Goal: Transaction & Acquisition: Purchase product/service

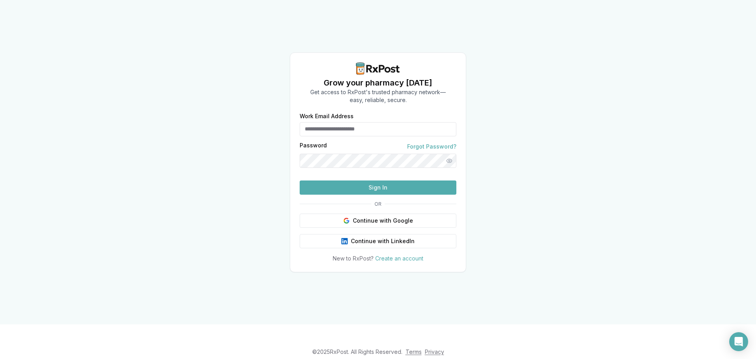
type input "**********"
click at [347, 195] on button "Sign In" at bounding box center [378, 187] width 157 height 14
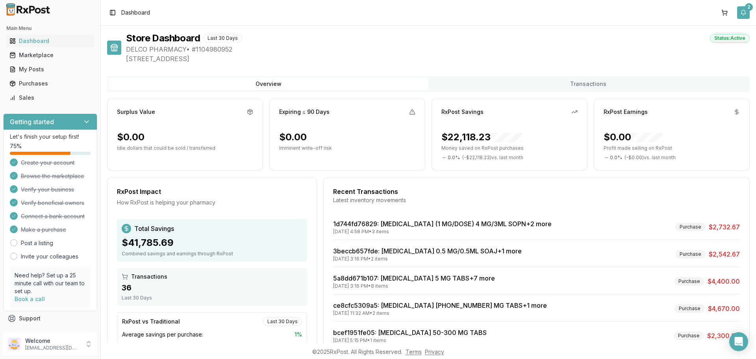
click at [745, 15] on button "2" at bounding box center [743, 12] width 13 height 13
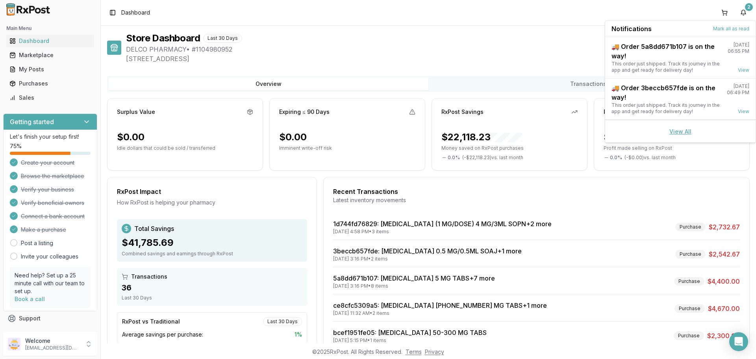
click at [678, 132] on link "View All" at bounding box center [680, 131] width 22 height 7
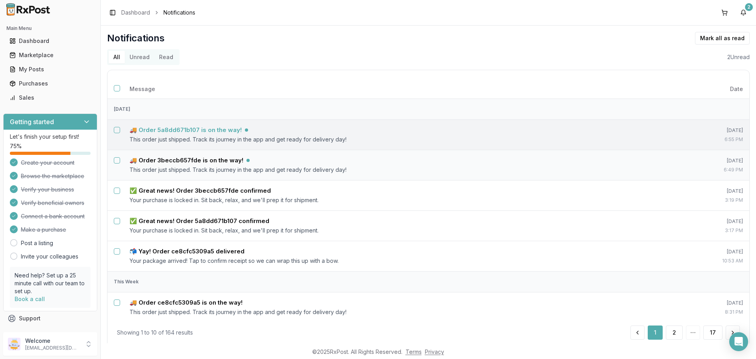
click at [183, 131] on h5 "🚚 Order 5a8dd671b107 is on the way!" at bounding box center [186, 130] width 112 height 8
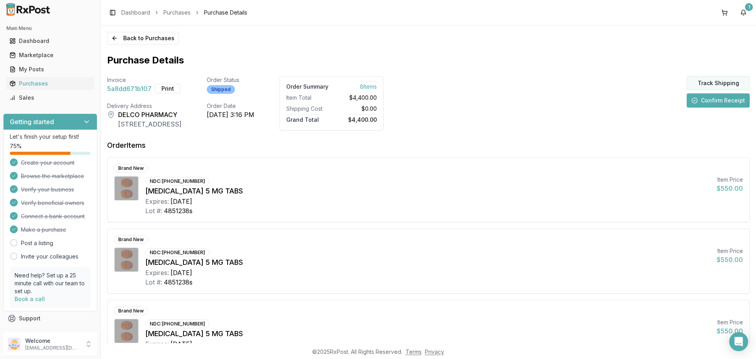
click at [705, 82] on button "Track Shipping" at bounding box center [718, 83] width 63 height 14
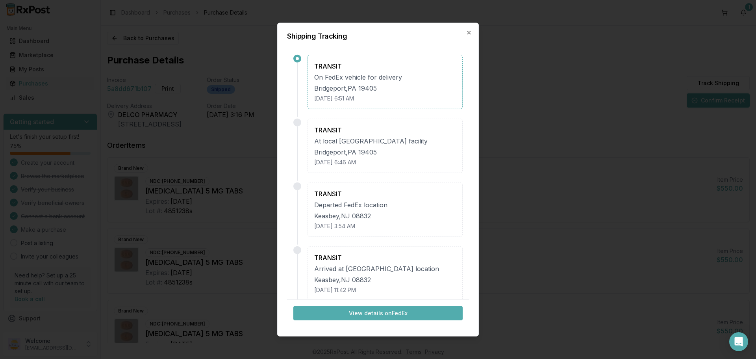
click at [373, 317] on button "View details on FedEx" at bounding box center [377, 313] width 169 height 14
click at [469, 35] on icon "button" at bounding box center [469, 32] width 6 height 6
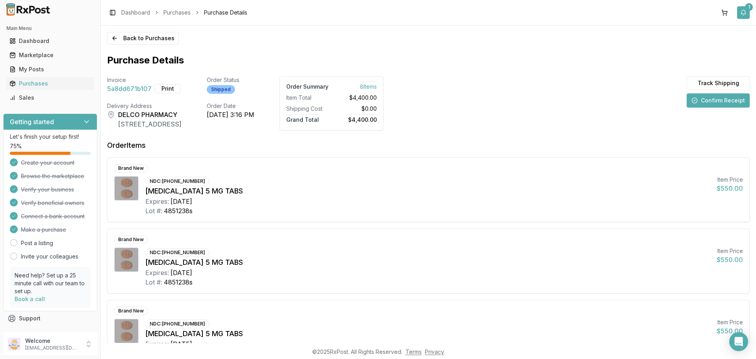
click at [740, 14] on button "1" at bounding box center [743, 12] width 13 height 13
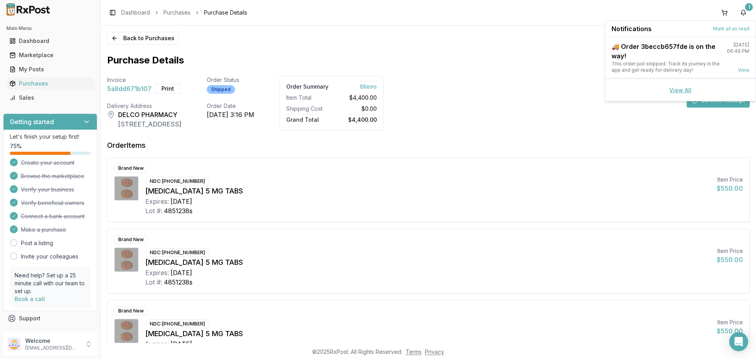
click at [672, 89] on link "View All" at bounding box center [680, 90] width 22 height 7
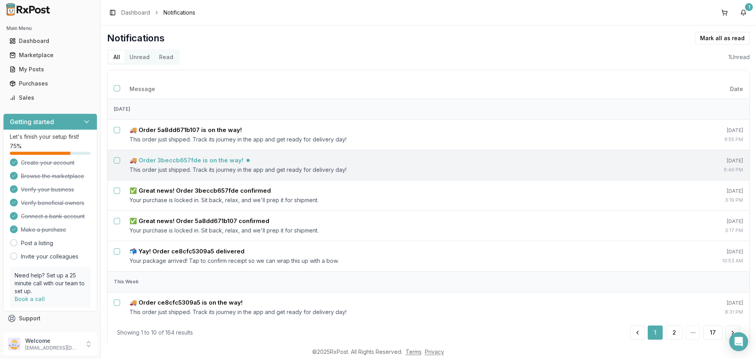
click at [199, 164] on td "🚚 Order 3beccb657fde is on the way! This order just shipped. Track its journey …" at bounding box center [396, 165] width 547 height 30
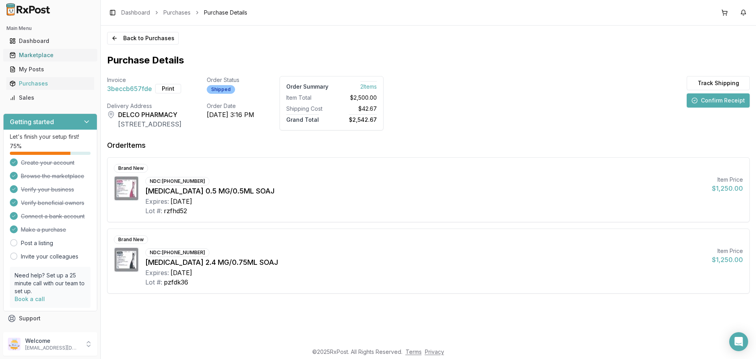
click at [37, 55] on div "Marketplace" at bounding box center [50, 55] width 82 height 8
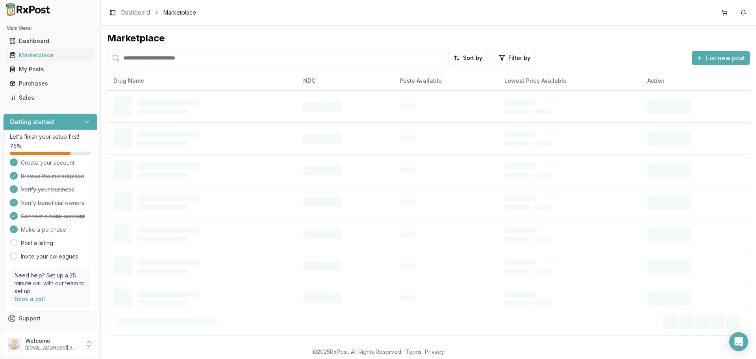
click at [207, 57] on input "search" at bounding box center [274, 58] width 335 height 14
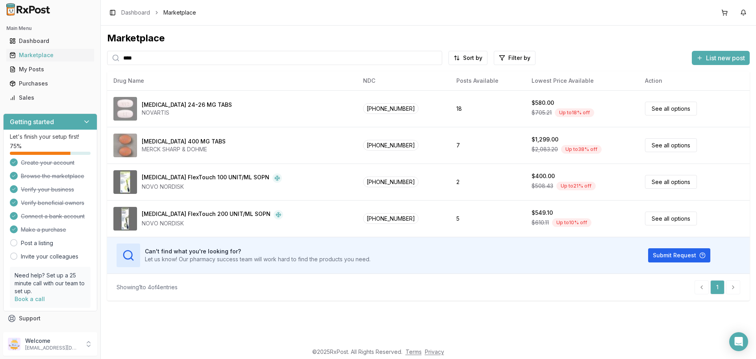
type input "****"
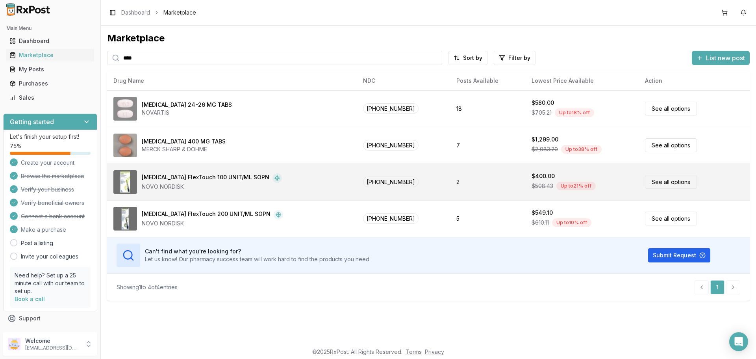
click at [655, 182] on link "See all options" at bounding box center [671, 182] width 52 height 14
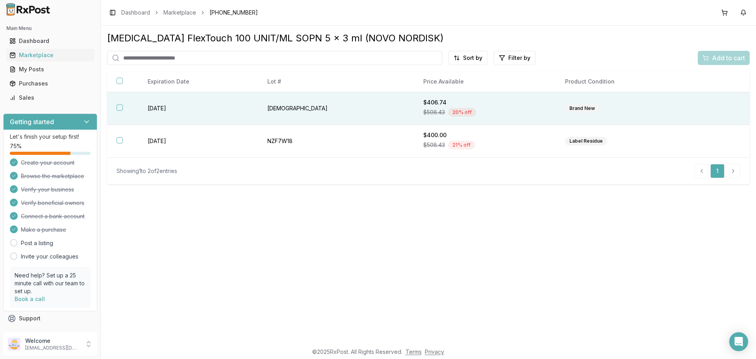
click at [121, 108] on button "button" at bounding box center [120, 107] width 6 height 6
click at [121, 83] on button "button" at bounding box center [120, 81] width 6 height 6
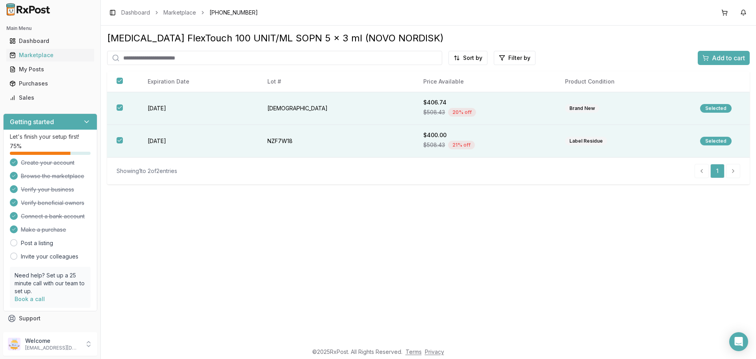
click at [716, 61] on span "Add to cart" at bounding box center [728, 57] width 33 height 9
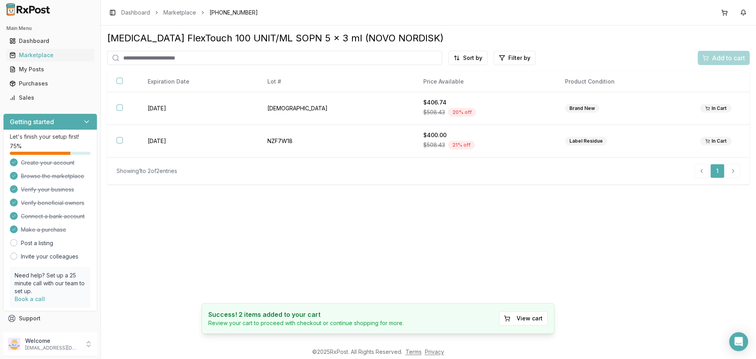
click at [535, 321] on button "View cart" at bounding box center [523, 318] width 49 height 14
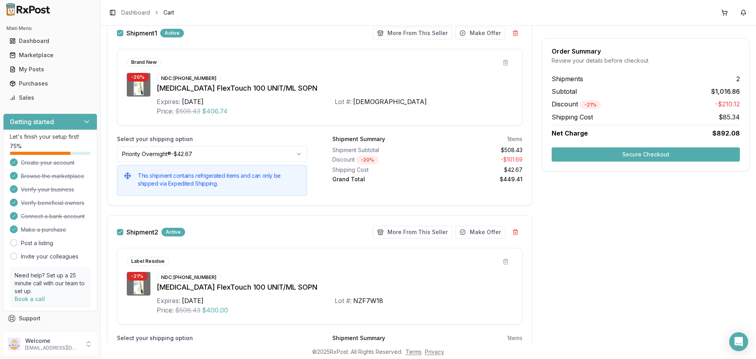
scroll to position [158, 0]
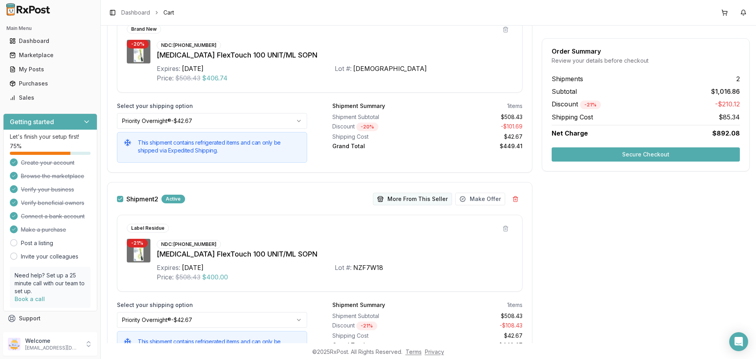
click at [408, 200] on button "More From This Seller" at bounding box center [412, 199] width 79 height 13
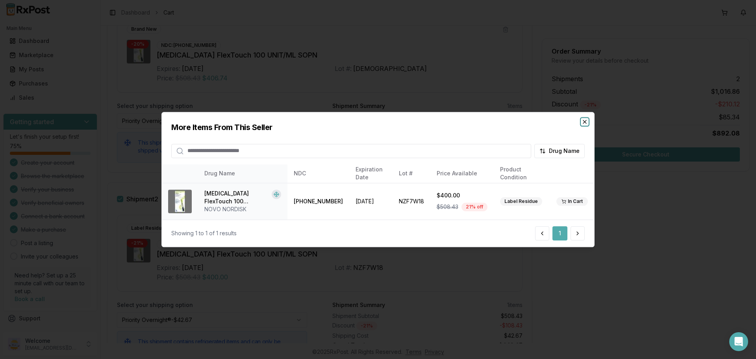
click at [588, 122] on icon "button" at bounding box center [585, 122] width 6 height 6
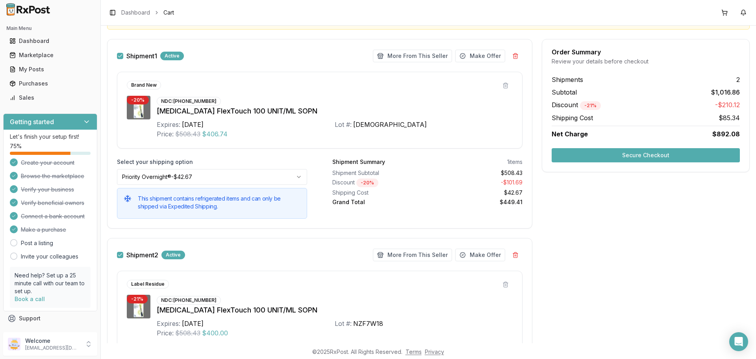
scroll to position [90, 0]
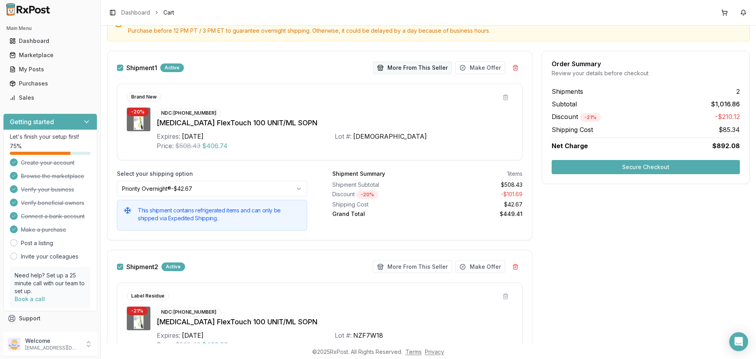
click at [399, 69] on button "More From This Seller" at bounding box center [412, 67] width 79 height 13
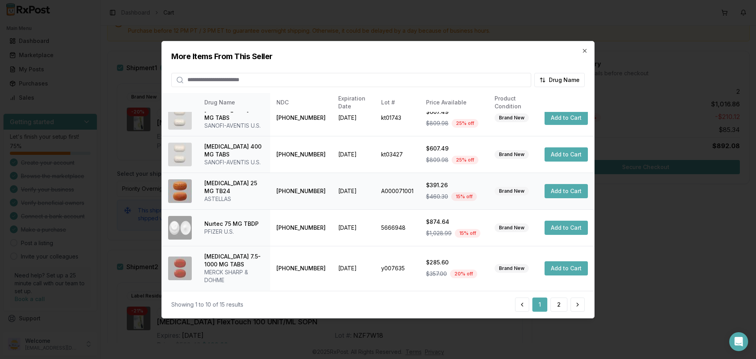
scroll to position [219, 0]
click at [560, 306] on button "2" at bounding box center [559, 304] width 17 height 14
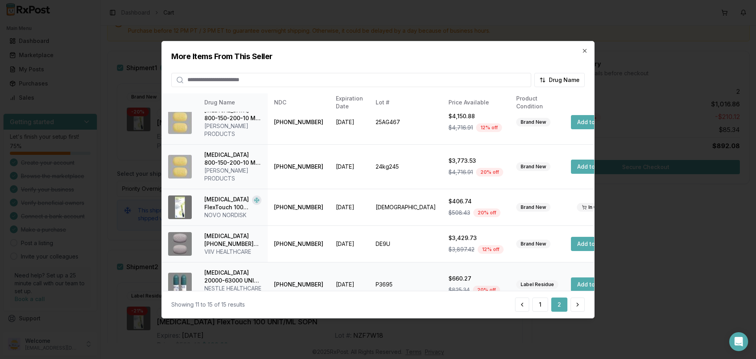
scroll to position [0, 0]
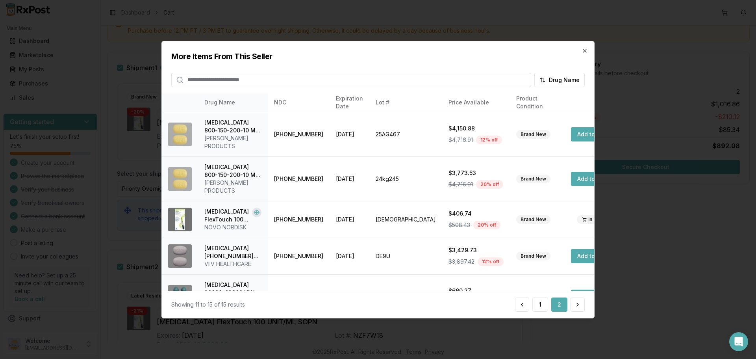
click at [585, 54] on div "More Items From This Seller Drug Name" at bounding box center [378, 64] width 432 height 46
click at [586, 48] on icon "button" at bounding box center [585, 50] width 6 height 6
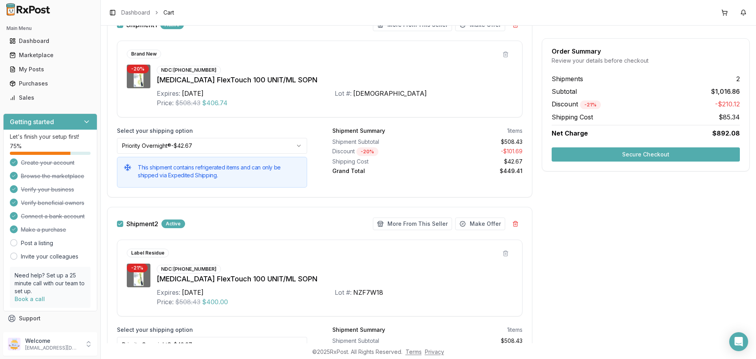
scroll to position [208, 0]
